Goal: Task Accomplishment & Management: Manage account settings

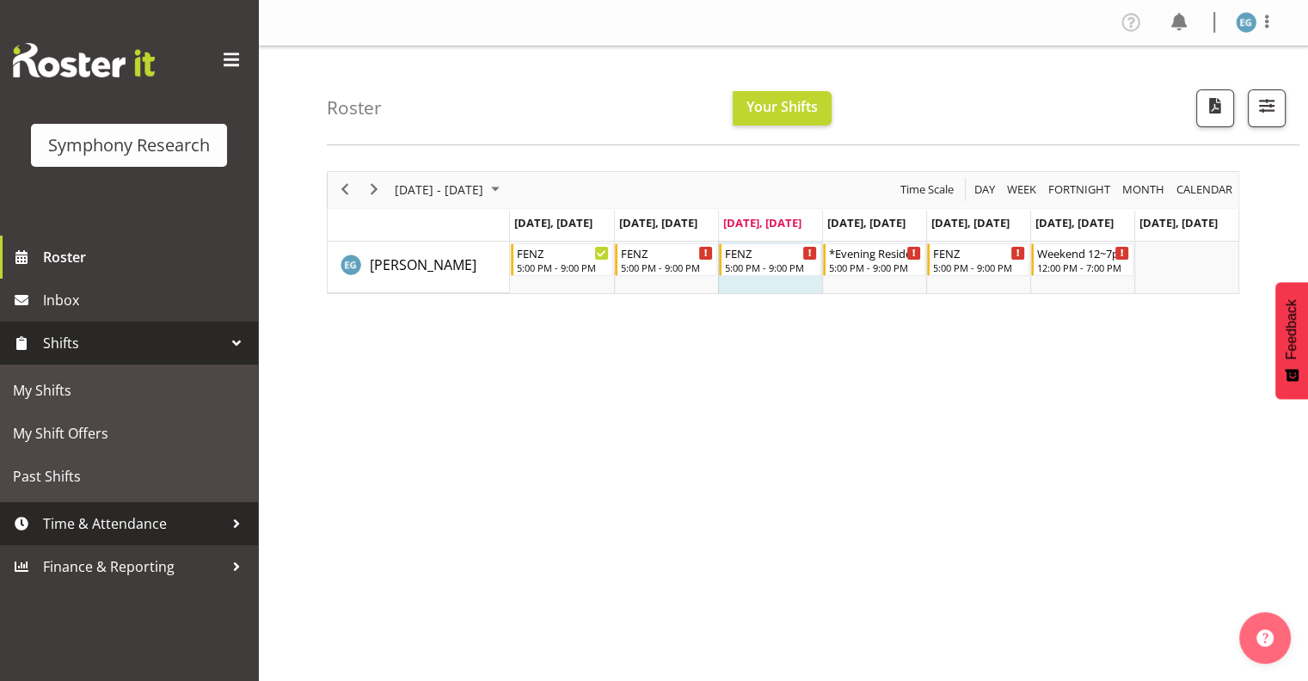
click at [134, 523] on span "Time & Attendance" at bounding box center [133, 524] width 181 height 26
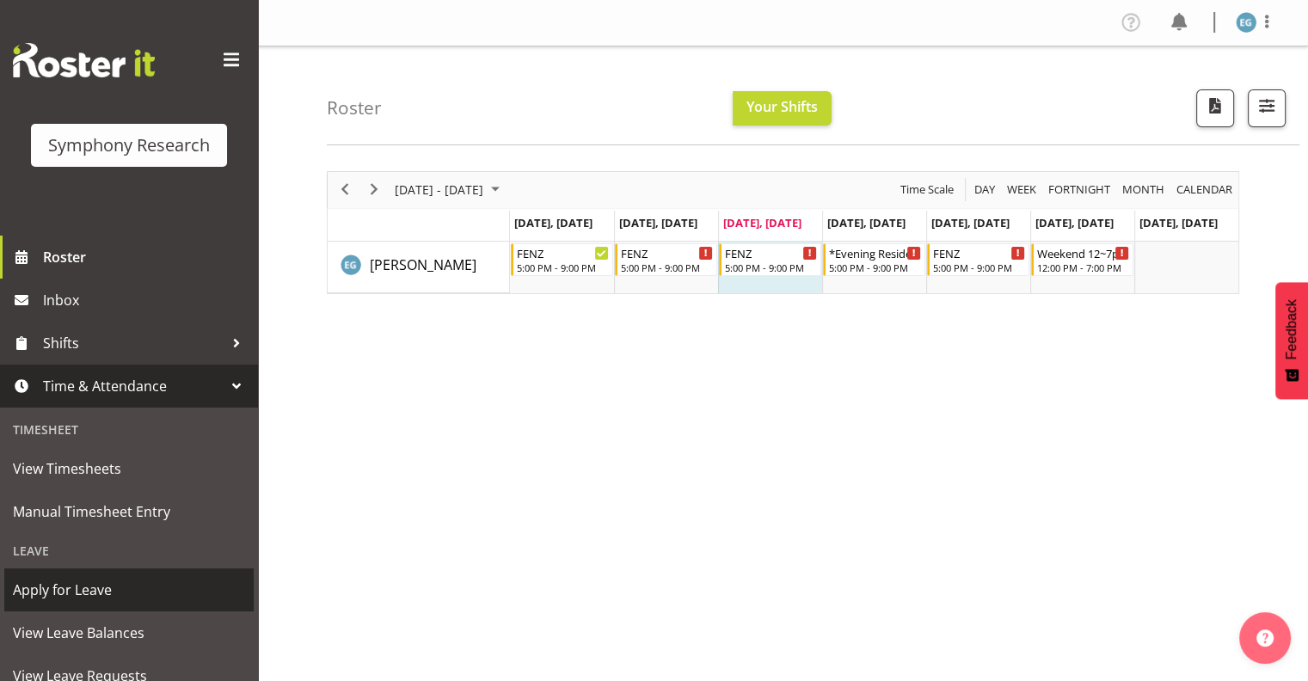
click at [83, 592] on span "Apply for Leave" at bounding box center [129, 590] width 232 height 26
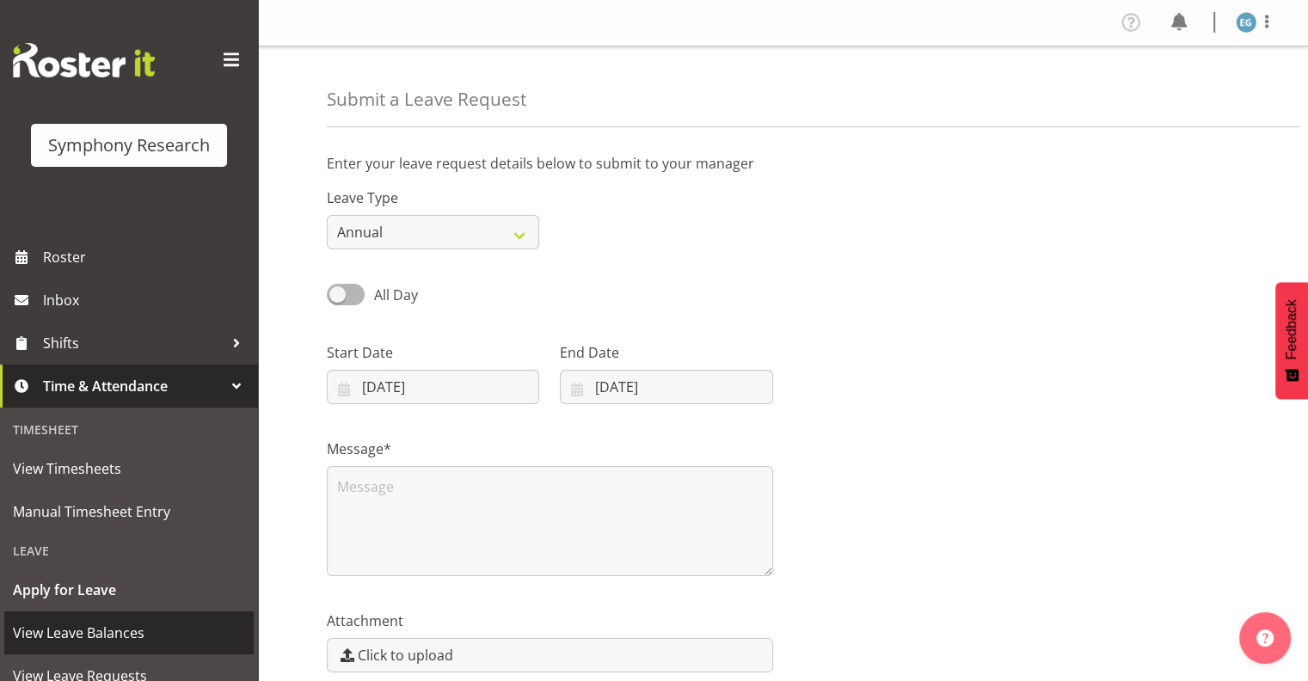
click at [91, 628] on span "View Leave Balances" at bounding box center [129, 633] width 232 height 26
